Goal: Check status

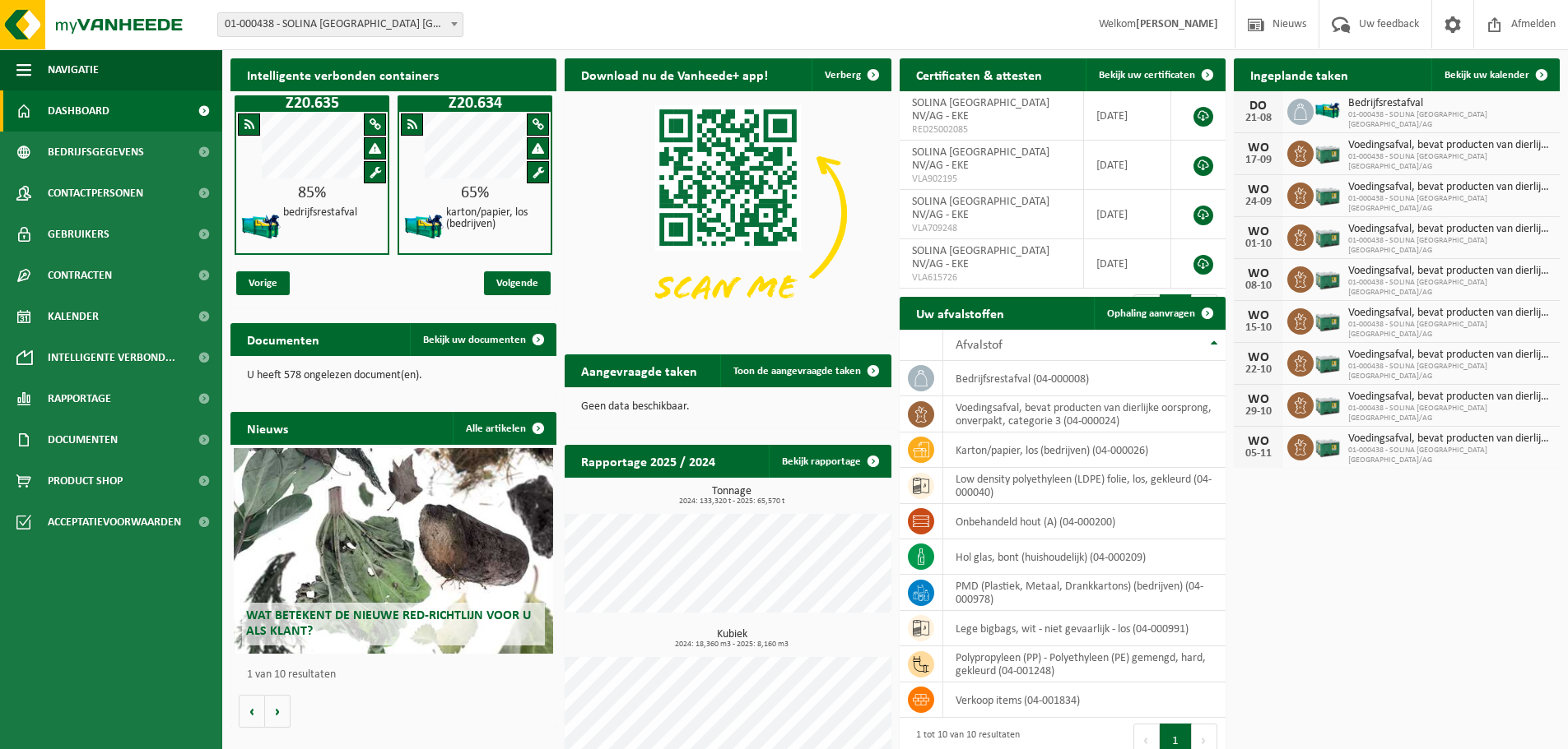
click at [451, 25] on b at bounding box center [454, 24] width 7 height 4
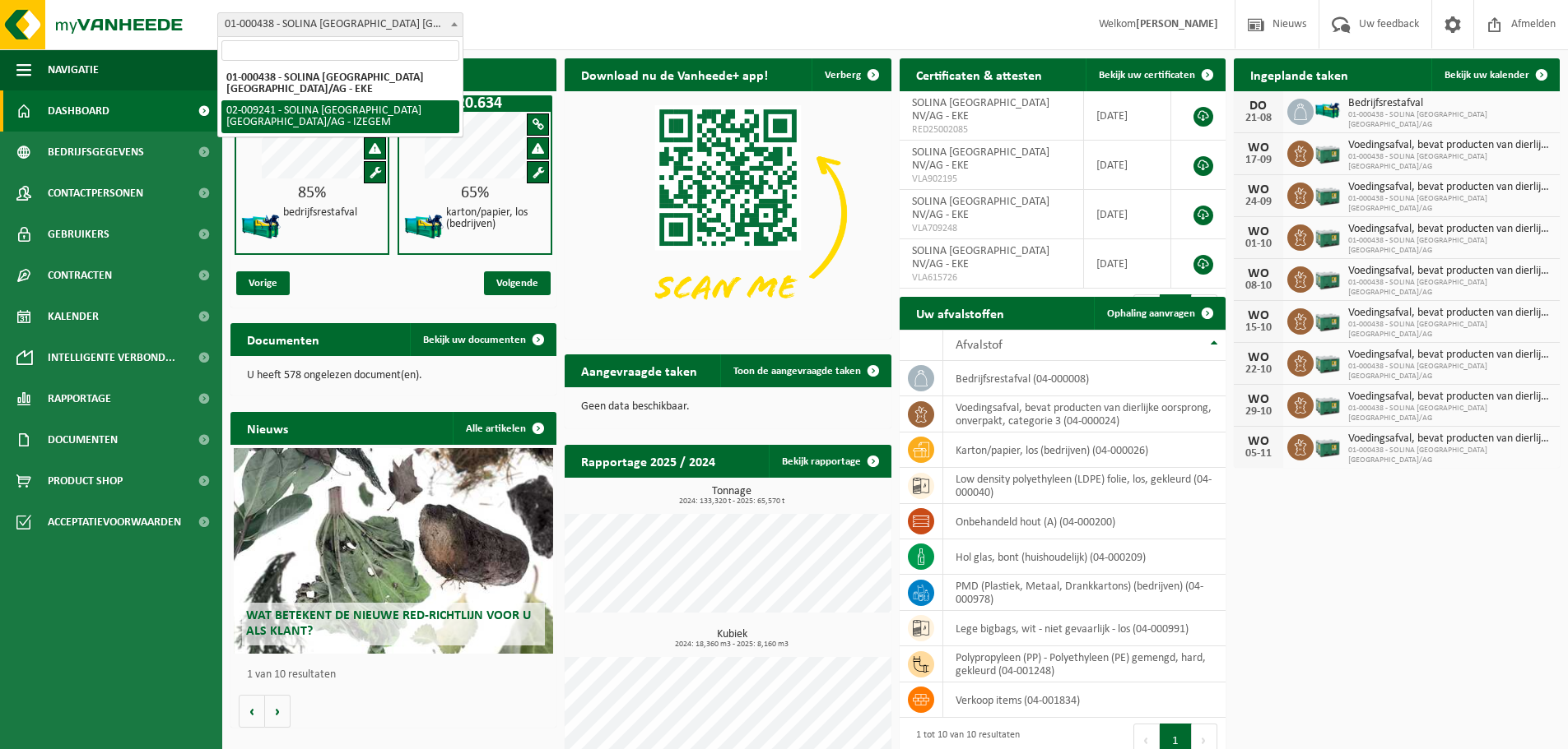
select select "13150"
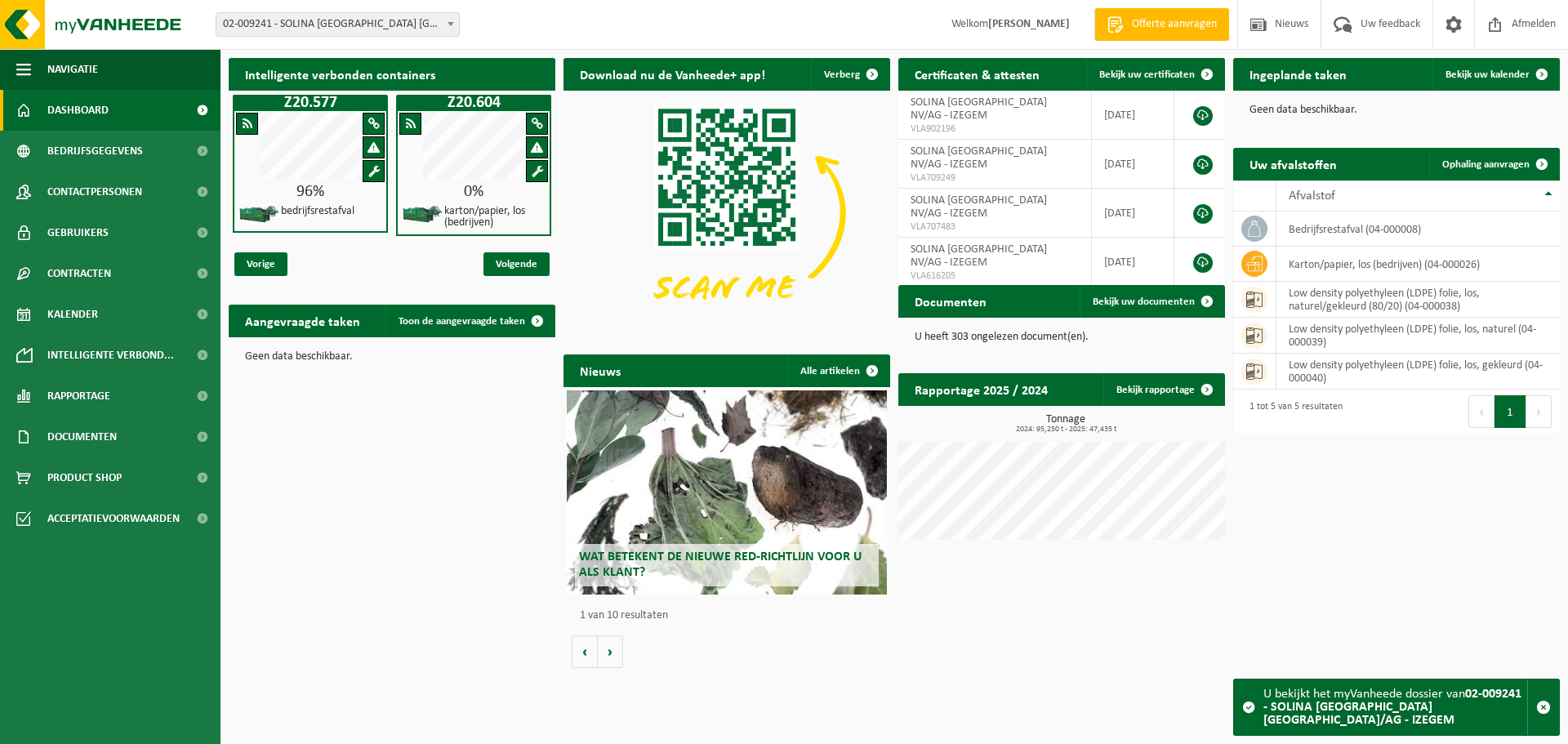
drag, startPoint x: 1504, startPoint y: 73, endPoint x: 1485, endPoint y: 98, distance: 31.4
click at [1504, 73] on span "Bekijk uw kalender" at bounding box center [1487, 74] width 84 height 11
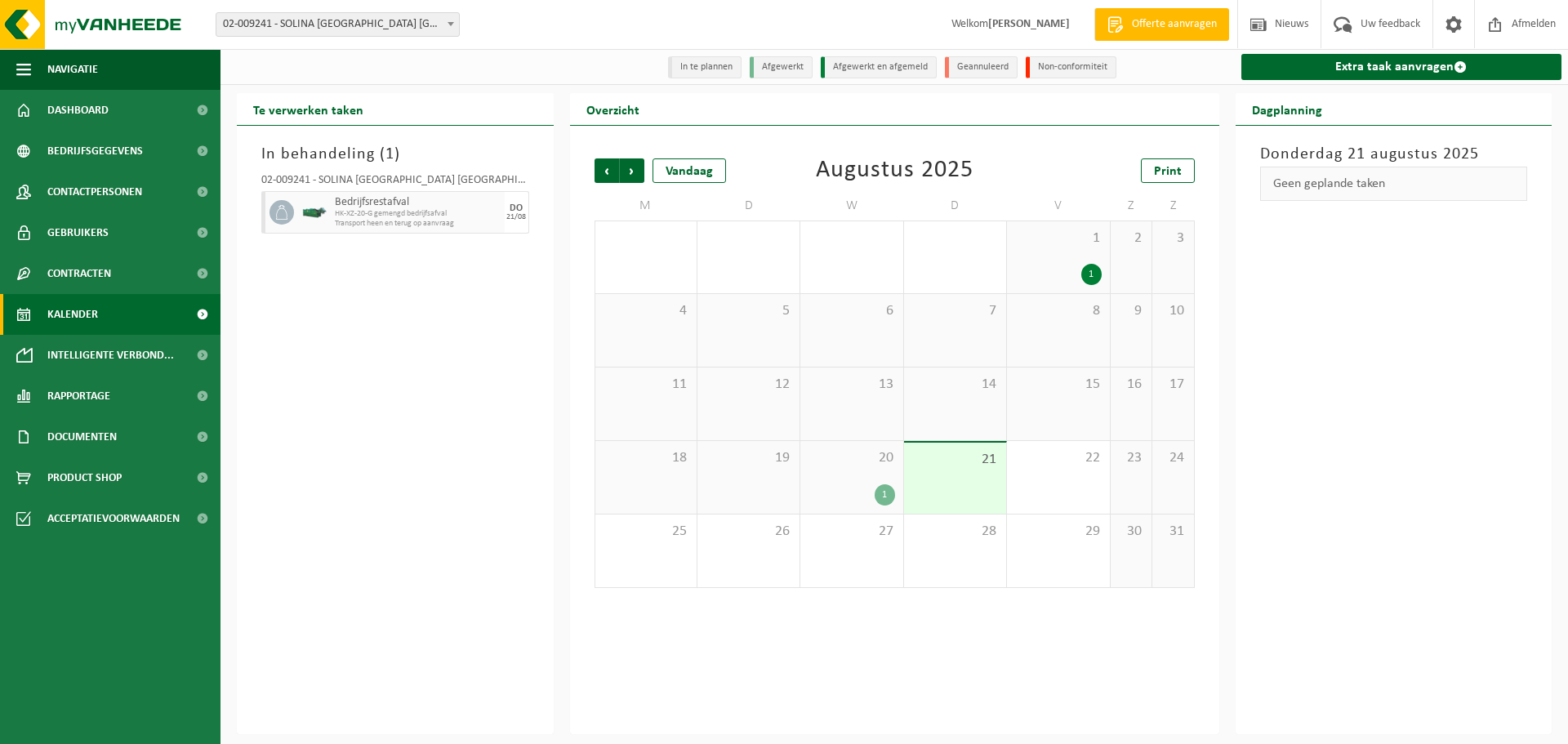
click at [864, 467] on span "20" at bounding box center [851, 458] width 86 height 18
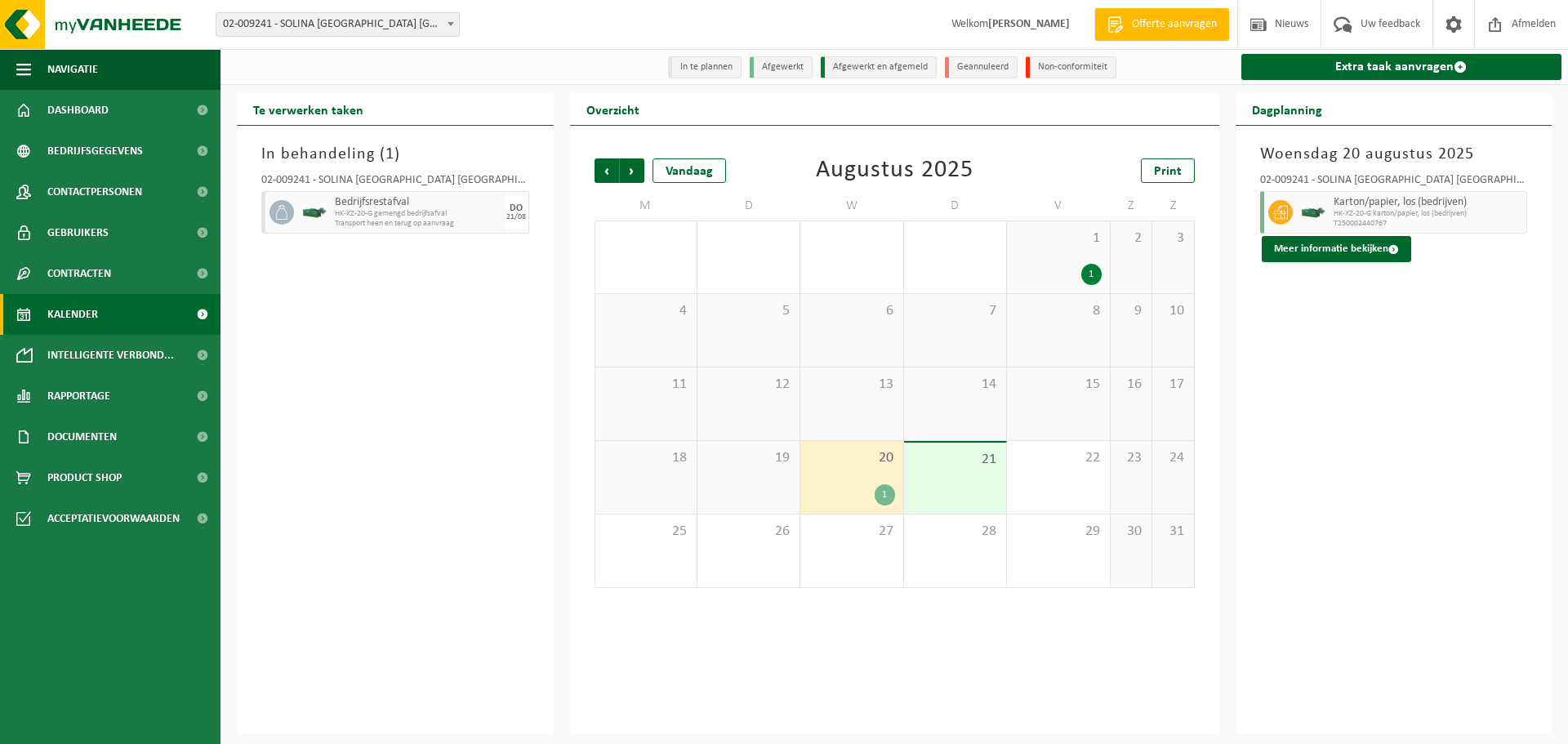
click at [936, 476] on div "21" at bounding box center [955, 478] width 102 height 71
